Goal: Information Seeking & Learning: Learn about a topic

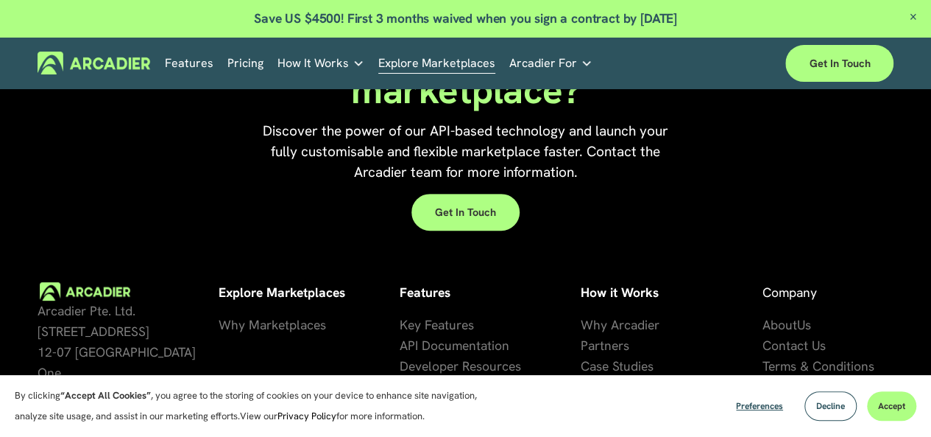
scroll to position [2827, 0]
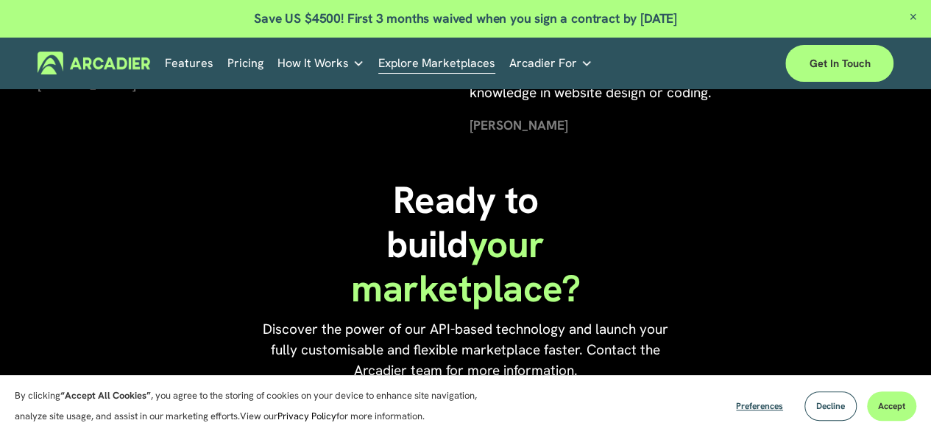
click at [241, 55] on link "Pricing" at bounding box center [245, 63] width 36 height 23
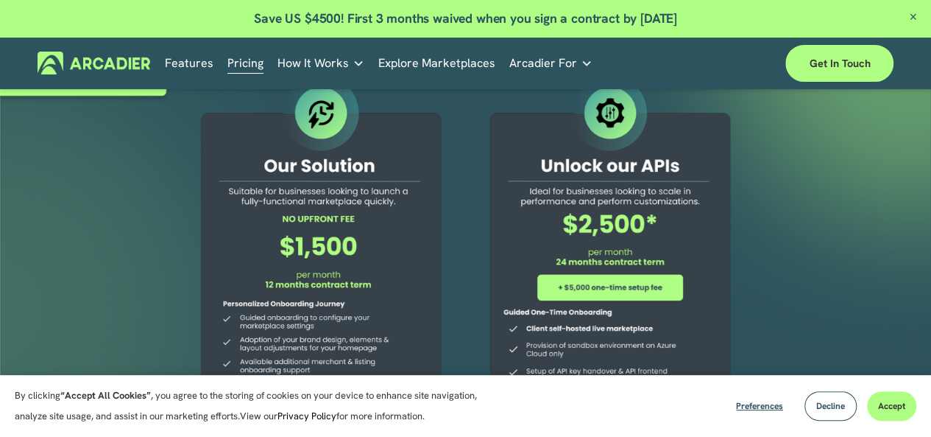
scroll to position [147, 0]
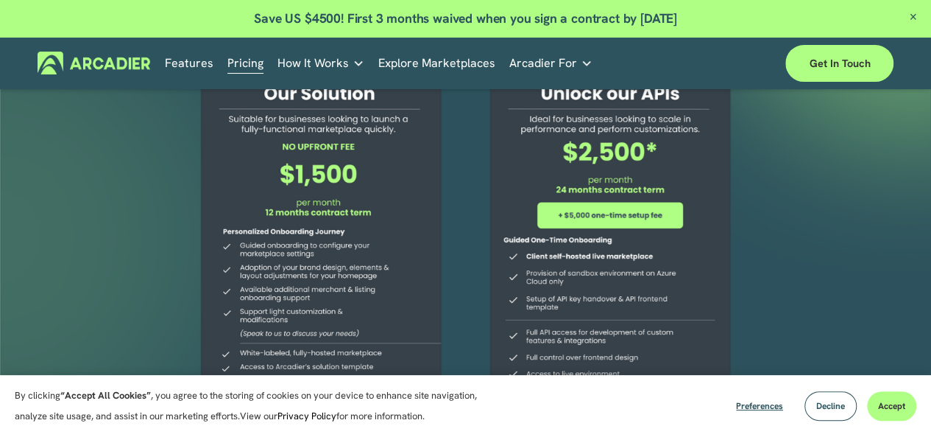
click at [600, 219] on div at bounding box center [610, 246] width 279 height 495
click at [820, 406] on span "Decline" at bounding box center [830, 406] width 29 height 12
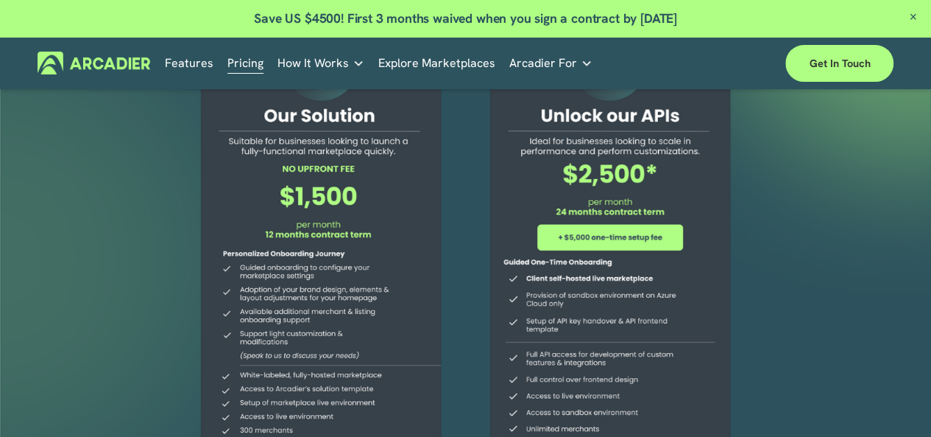
scroll to position [74, 0]
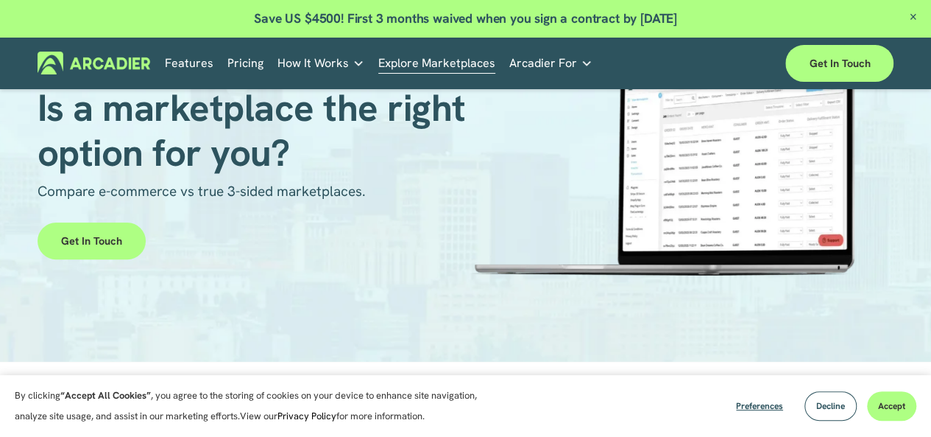
scroll to position [103, 0]
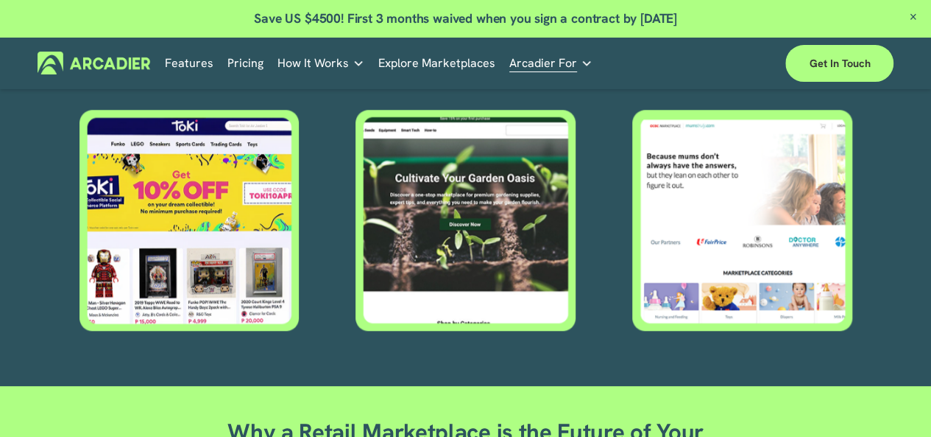
scroll to position [663, 0]
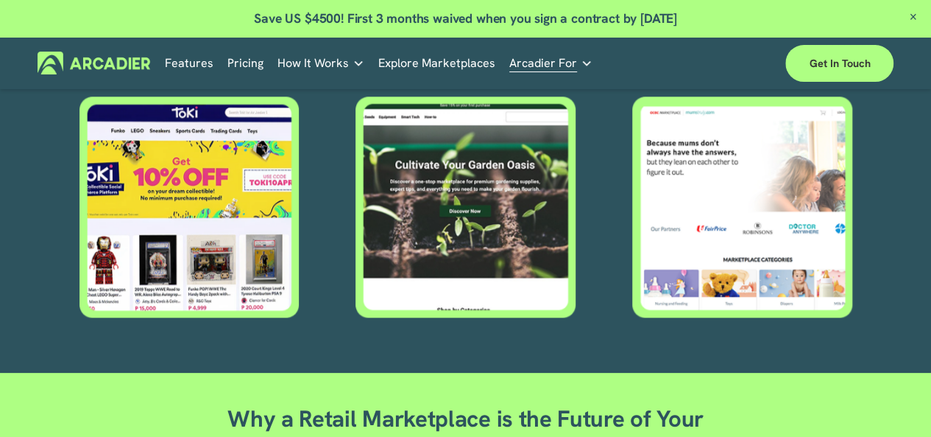
click at [427, 136] on div at bounding box center [465, 206] width 222 height 221
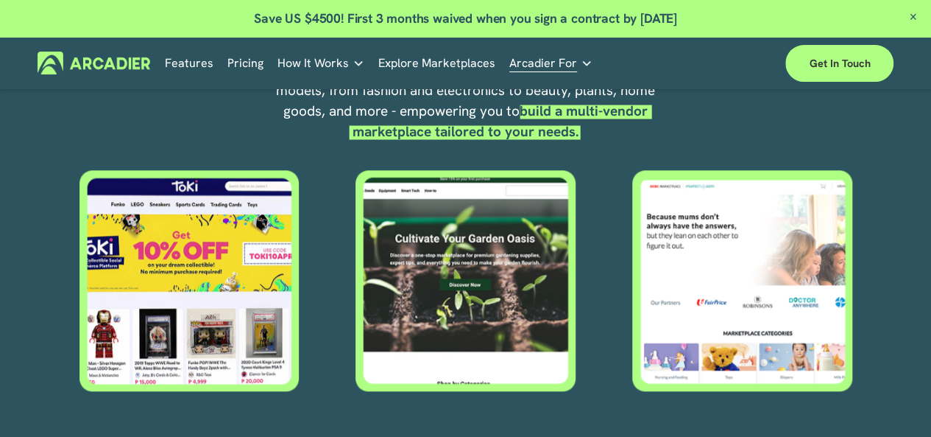
scroll to position [515, 0]
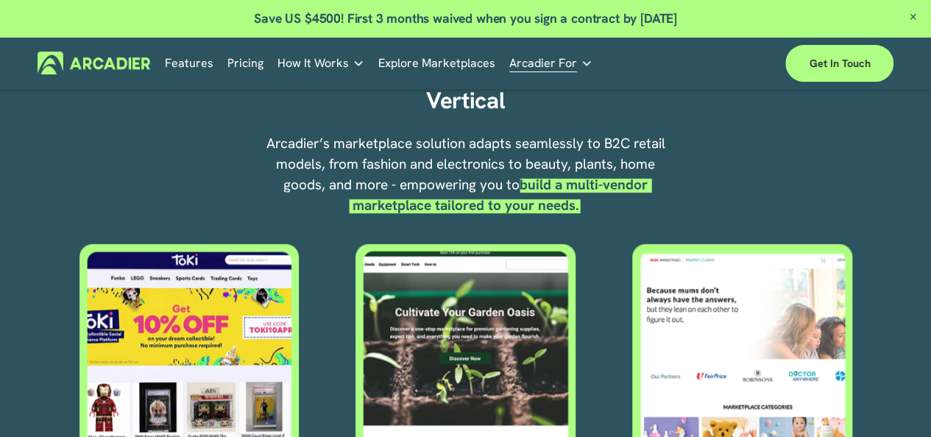
click at [158, 322] on div at bounding box center [189, 354] width 222 height 221
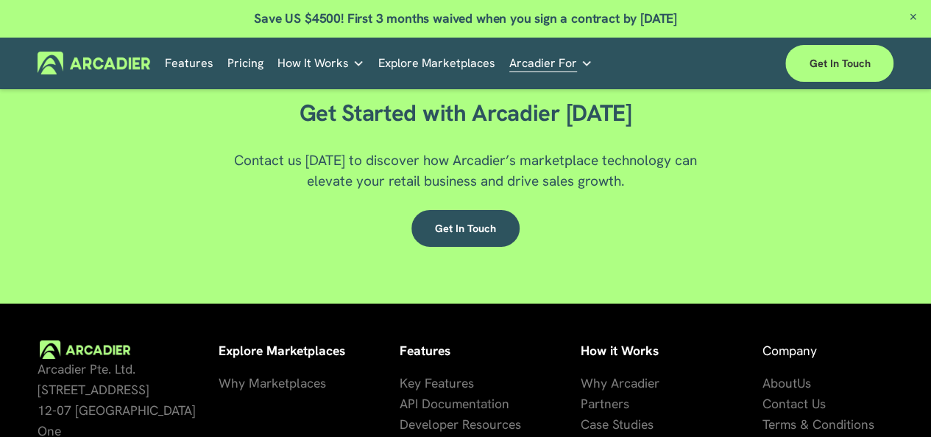
scroll to position [2282, 0]
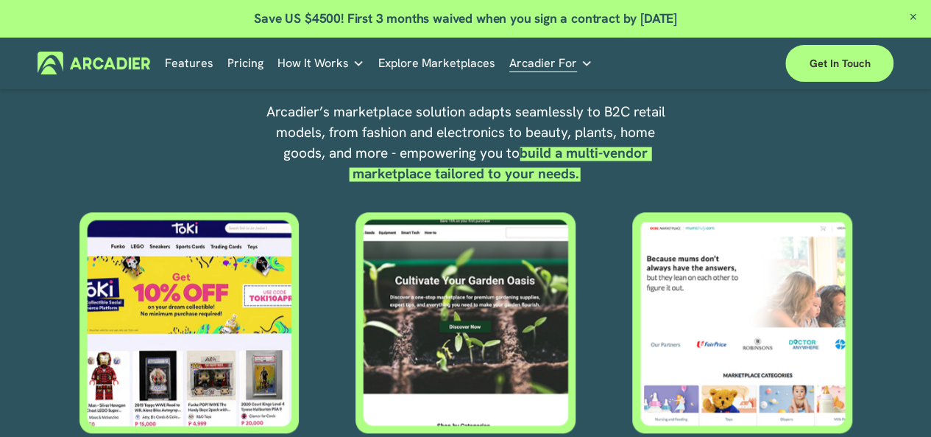
scroll to position [589, 0]
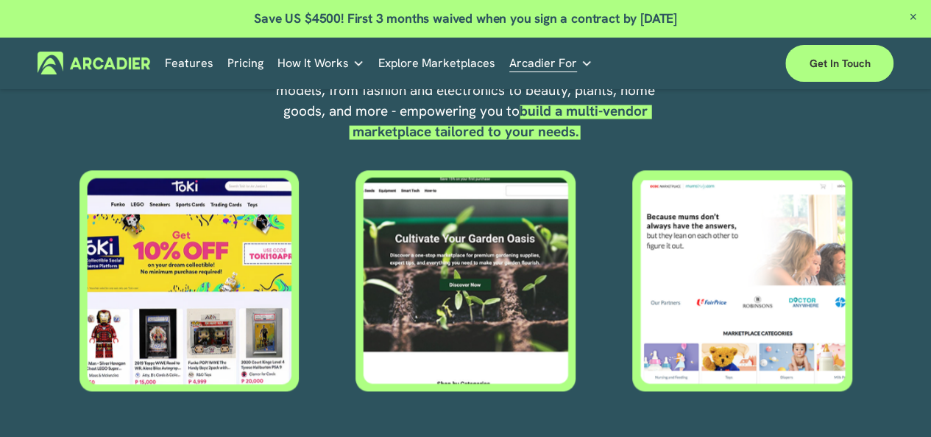
click at [693, 253] on div at bounding box center [742, 280] width 222 height 221
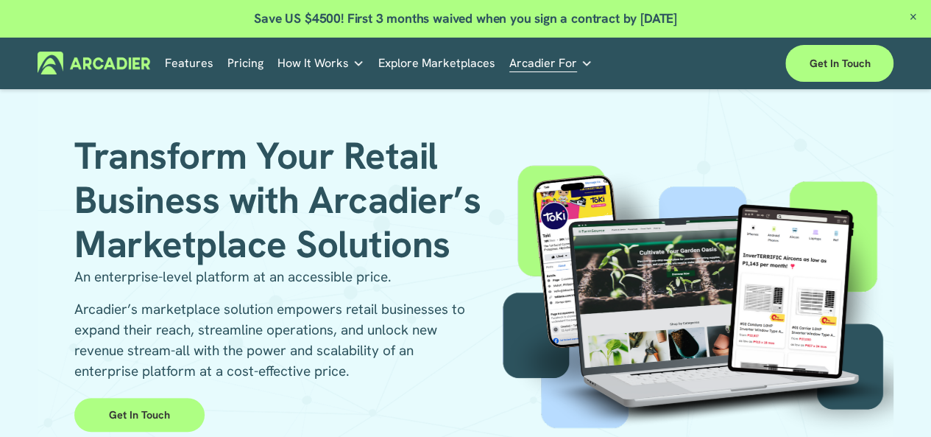
scroll to position [0, 0]
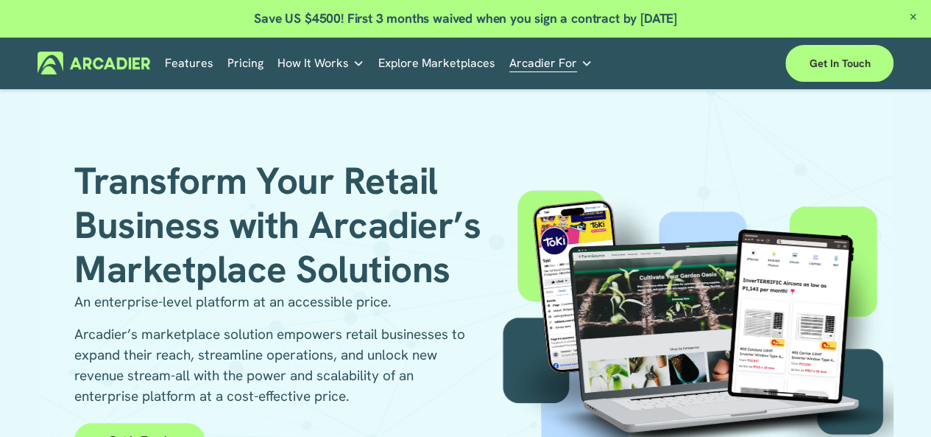
click at [445, 63] on link "Explore Marketplaces" at bounding box center [436, 63] width 117 height 23
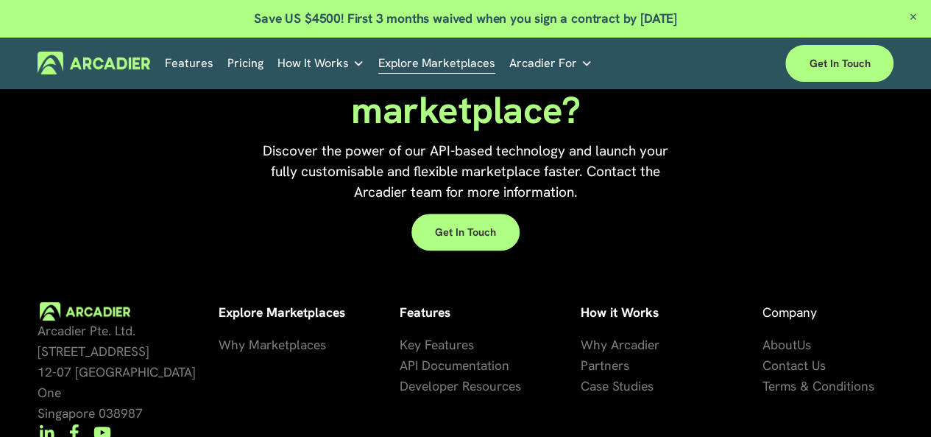
scroll to position [3121, 0]
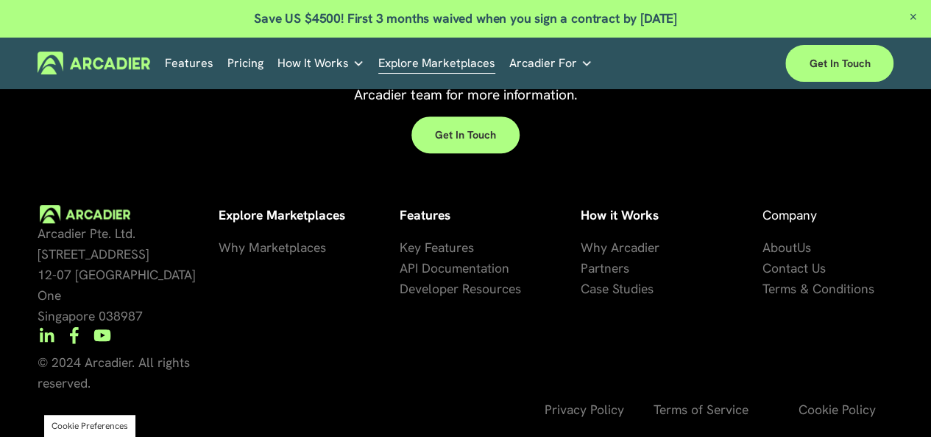
click at [190, 61] on link "Features" at bounding box center [189, 63] width 49 height 23
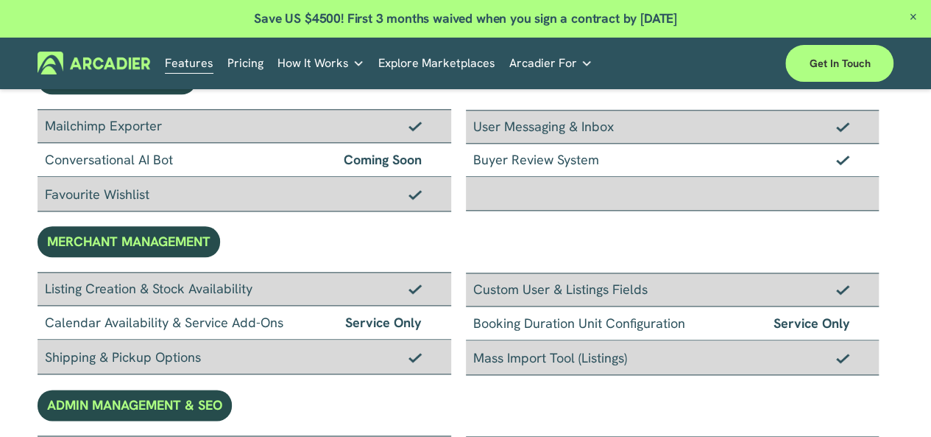
scroll to position [736, 0]
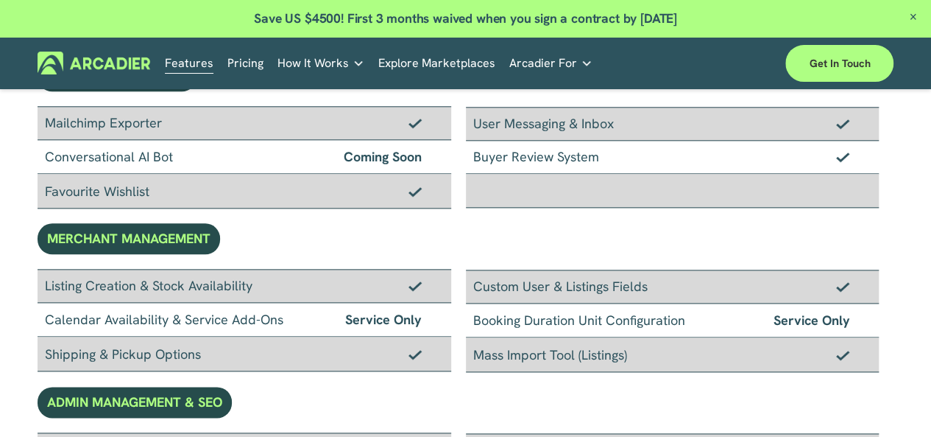
drag, startPoint x: 291, startPoint y: 282, endPoint x: 243, endPoint y: 239, distance: 64.1
click at [243, 239] on div "BASIC FEATURES BRANDING & CONTENT White-Labeled Marketplace Branding Marketplac…" at bounding box center [466, 94] width 857 height 1358
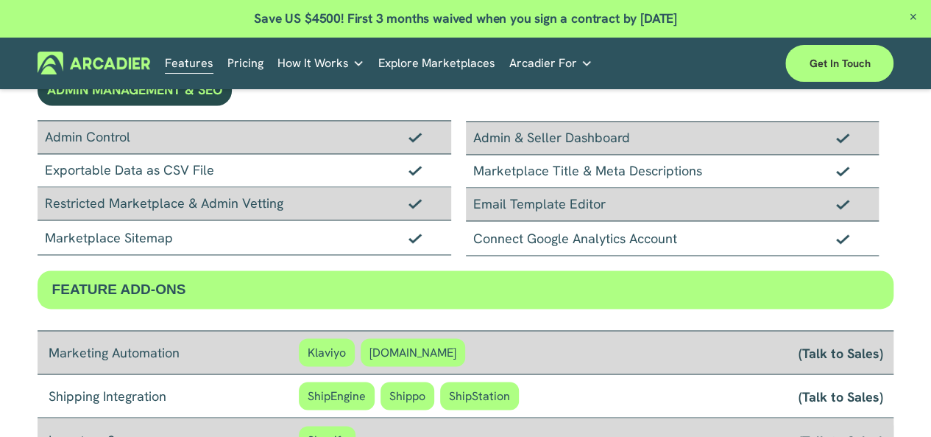
scroll to position [957, 0]
